Goal: Find specific fact: Find specific fact

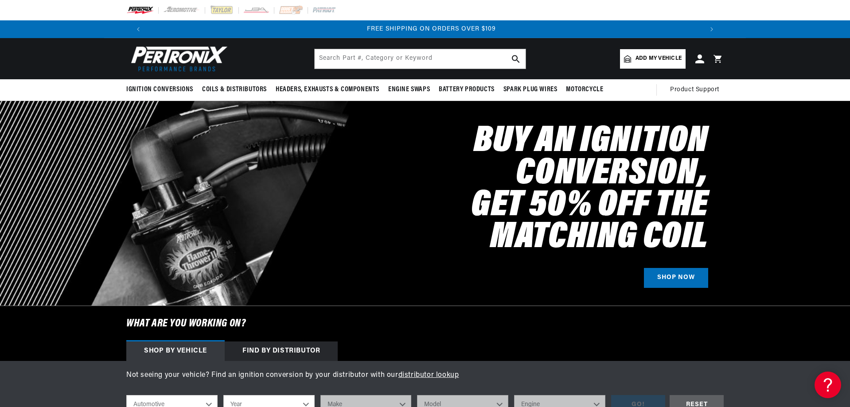
scroll to position [0, 1107]
click at [344, 60] on input "text" at bounding box center [420, 59] width 211 height 20
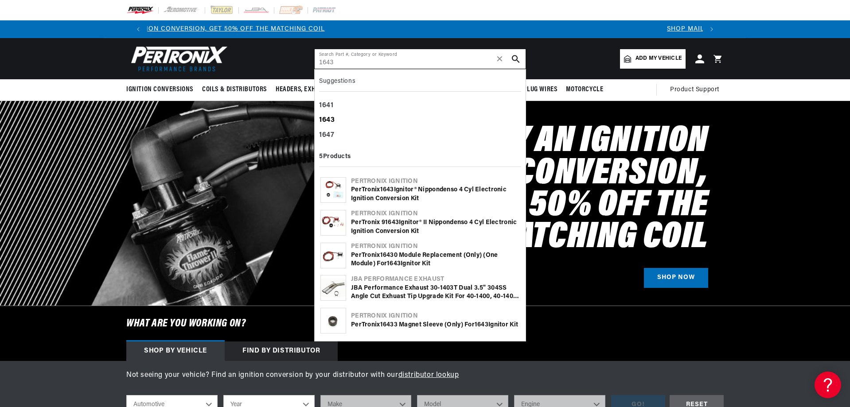
type input "1643"
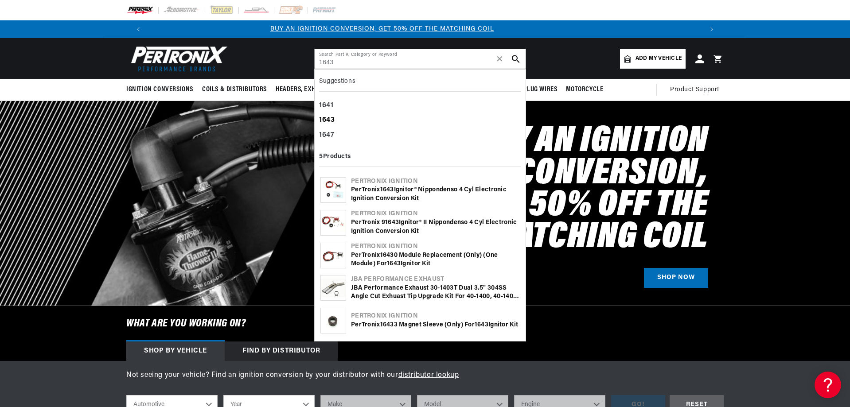
click at [338, 119] on div "1643" at bounding box center [420, 120] width 202 height 15
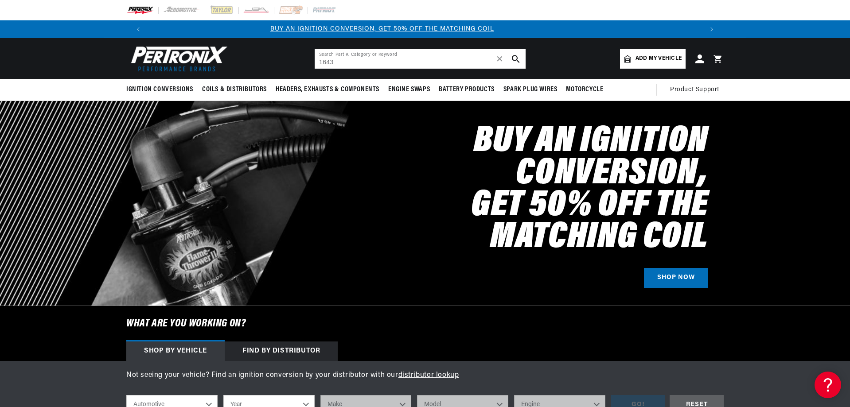
scroll to position [0, 0]
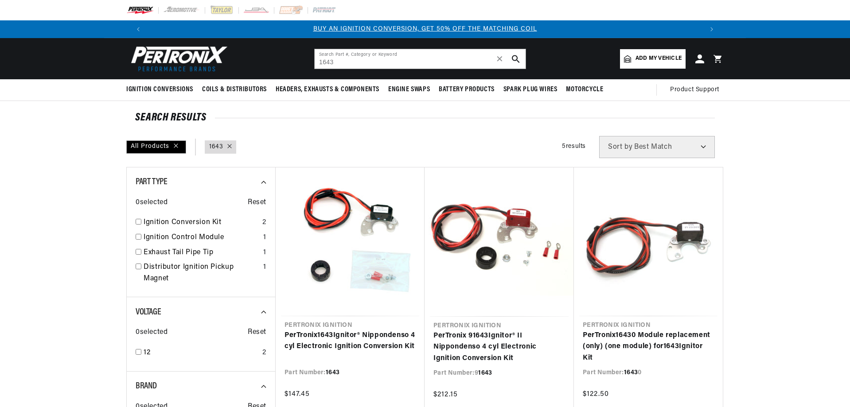
type input "1643"
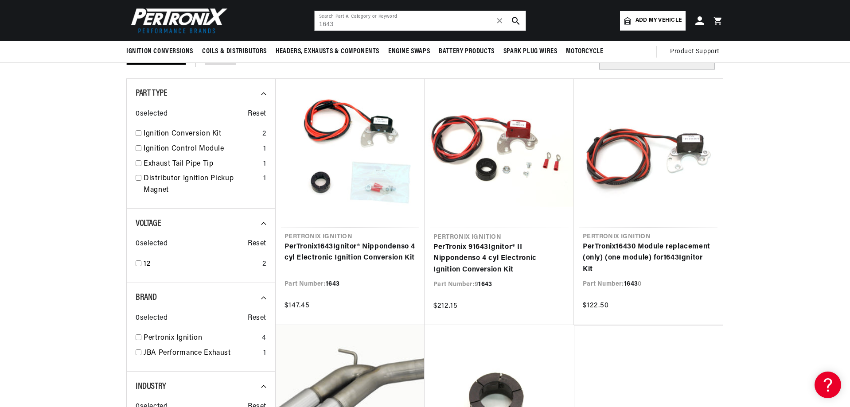
scroll to position [0, 1107]
